Goal: Navigation & Orientation: Find specific page/section

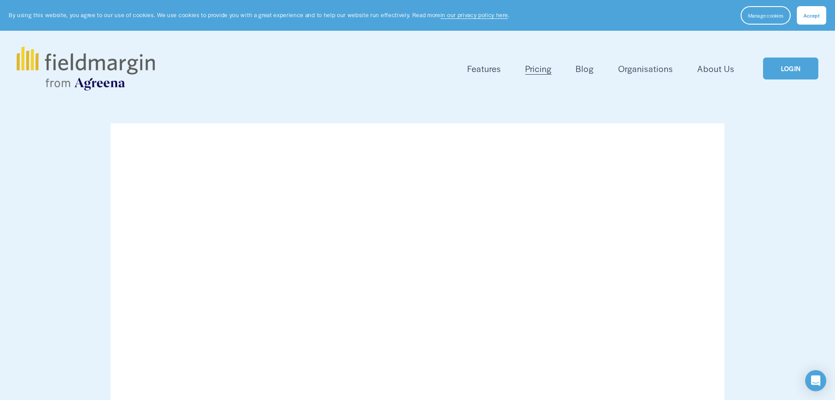
click at [780, 73] on link "LOGIN" at bounding box center [790, 68] width 55 height 22
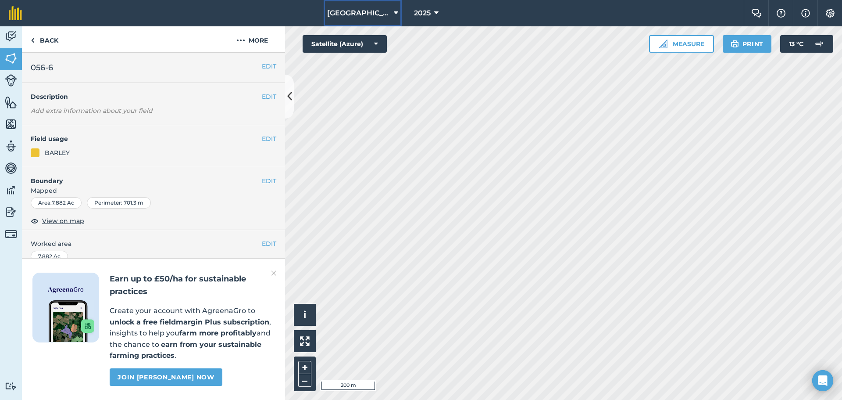
click at [368, 14] on span "[GEOGRAPHIC_DATA]" at bounding box center [358, 13] width 63 height 11
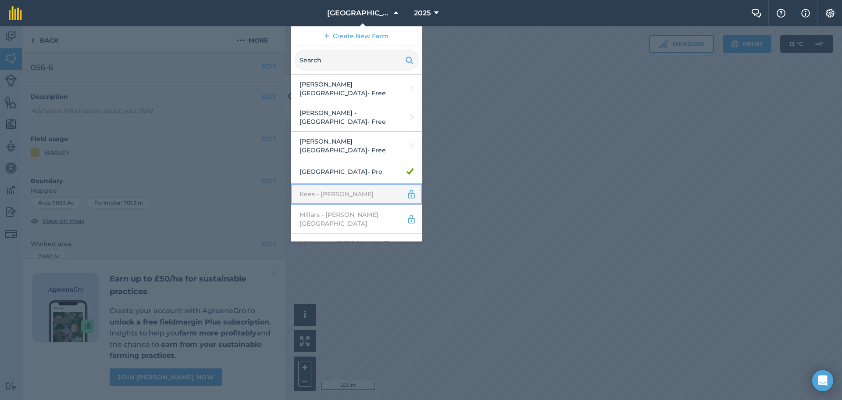
click at [352, 193] on link "Kees - [PERSON_NAME]" at bounding box center [357, 193] width 132 height 21
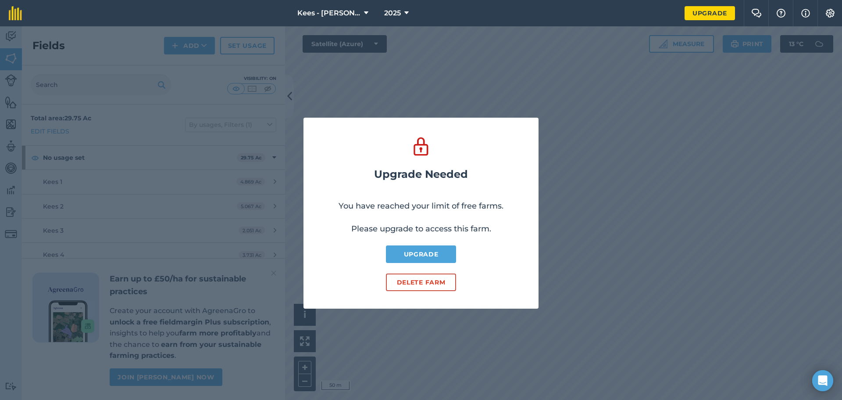
click at [570, 126] on div "Upgrade Needed You have reached your limit of free farms. Please upgrade to acc…" at bounding box center [421, 212] width 842 height 373
click at [347, 15] on span "Kees - [PERSON_NAME]" at bounding box center [328, 13] width 63 height 11
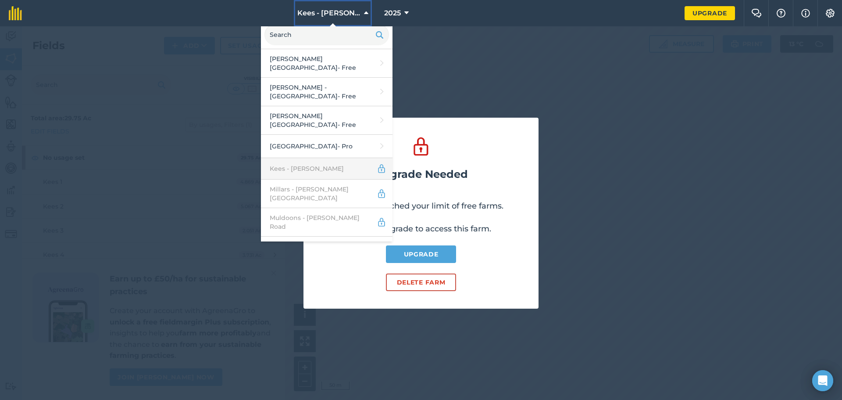
scroll to position [50, 0]
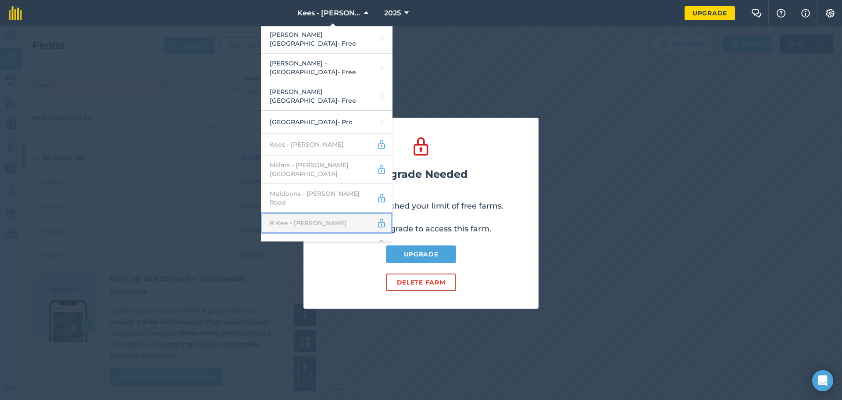
click at [323, 212] on link "R Kee - [PERSON_NAME]" at bounding box center [327, 222] width 132 height 21
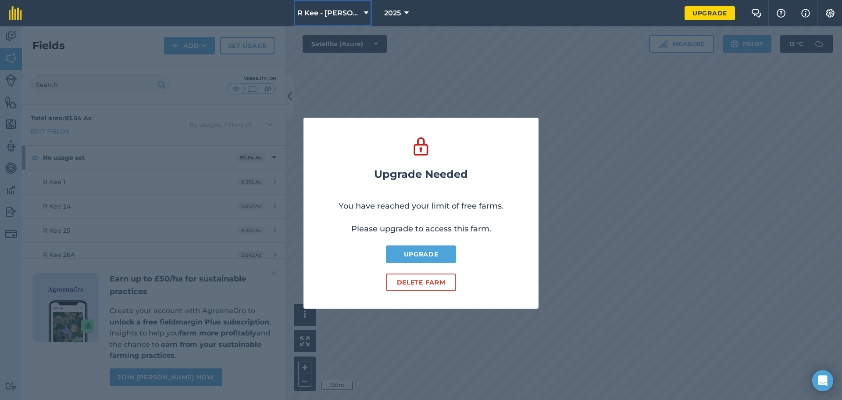
click at [361, 23] on button "R Kee - [PERSON_NAME]" at bounding box center [333, 13] width 78 height 26
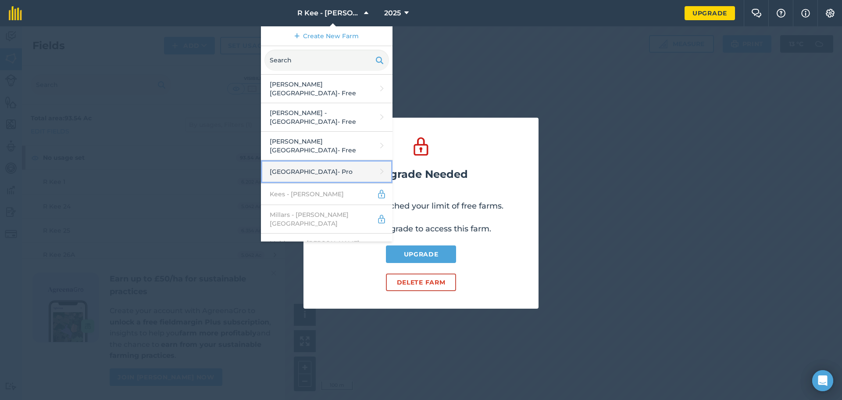
click at [315, 168] on link "[GEOGRAPHIC_DATA] - Pro" at bounding box center [327, 171] width 132 height 23
